Goal: Navigation & Orientation: Find specific page/section

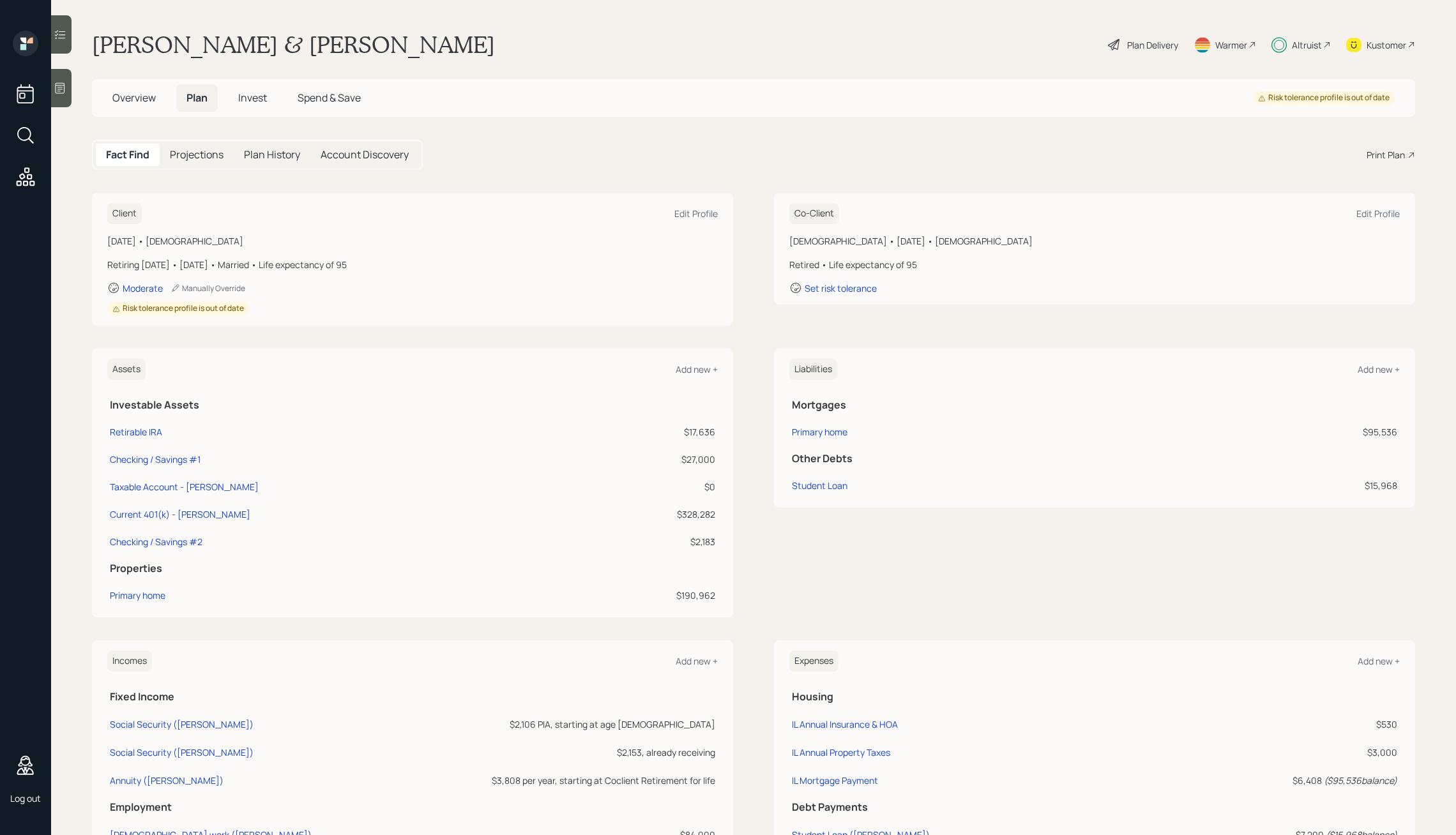
scroll to position [143, 0]
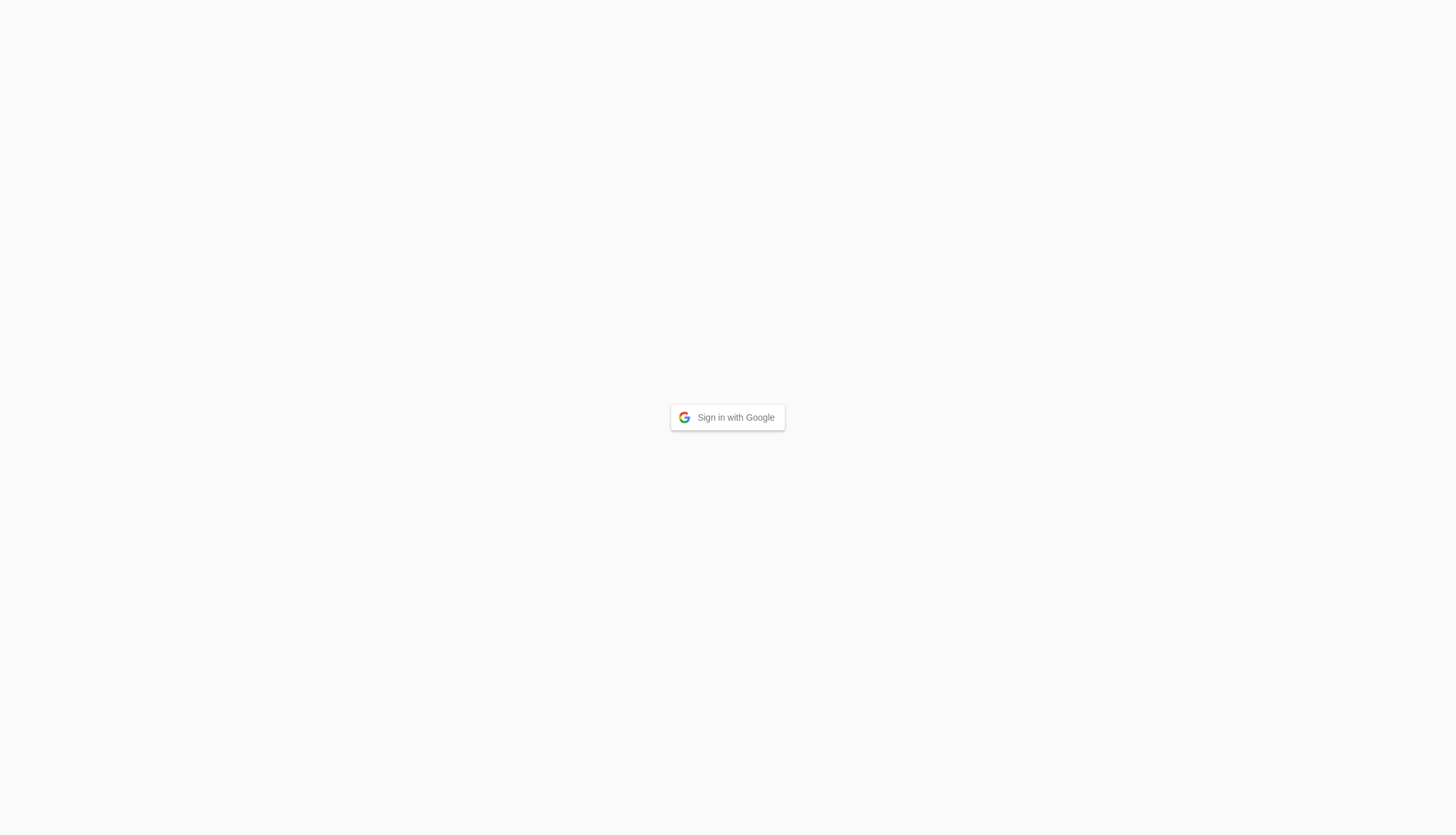
click at [739, 423] on button "Sign in with Google" at bounding box center [728, 418] width 114 height 26
